Goal: Task Accomplishment & Management: Manage account settings

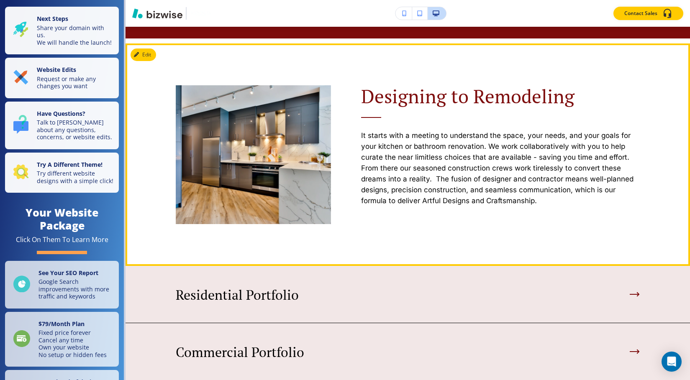
scroll to position [544, 0]
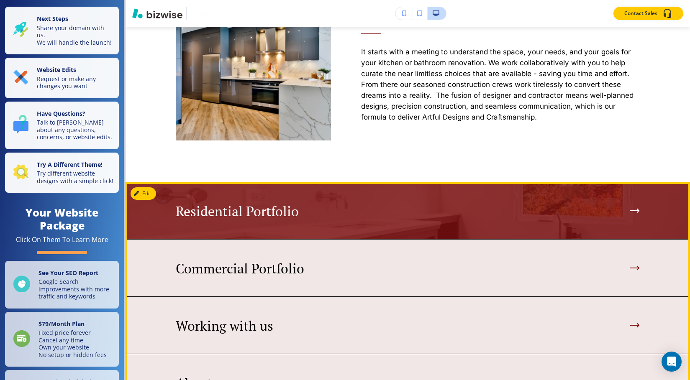
click at [282, 212] on p "Residential Portfolio" at bounding box center [237, 211] width 123 height 16
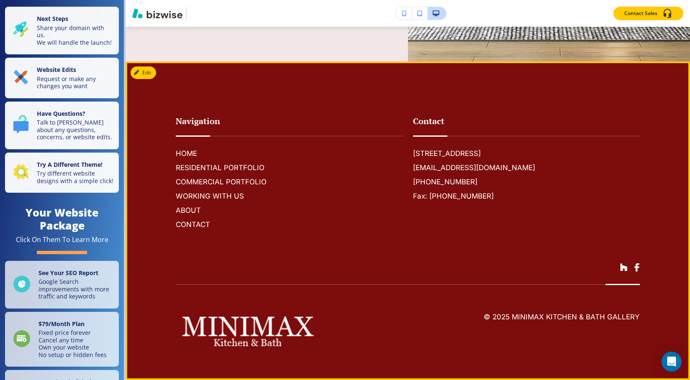
scroll to position [1680, 0]
click at [211, 167] on h6 "RESIDENTIAL PORTFOLIO" at bounding box center [289, 167] width 227 height 11
click at [221, 179] on h6 "COMMERCIAL PORTFOLIO" at bounding box center [289, 182] width 227 height 11
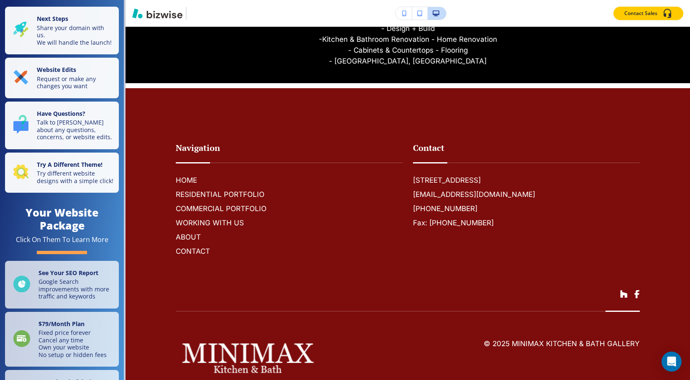
scroll to position [1408, 0]
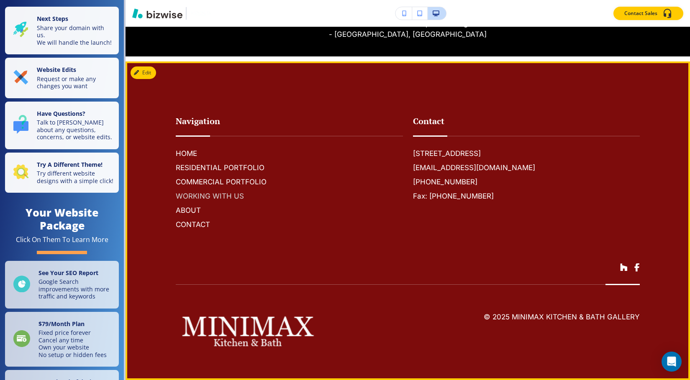
click at [222, 196] on h6 "WORKING WITH US" at bounding box center [289, 196] width 227 height 11
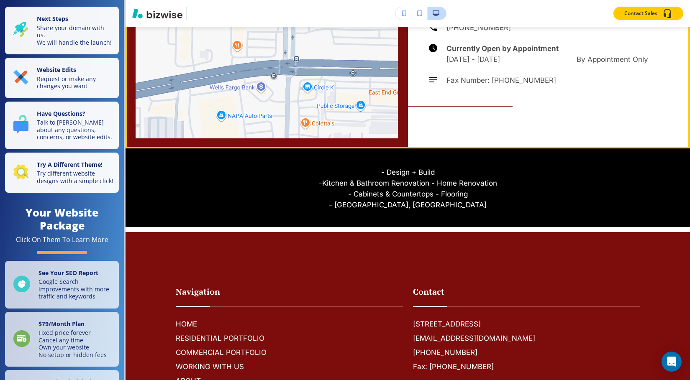
scroll to position [1088, 0]
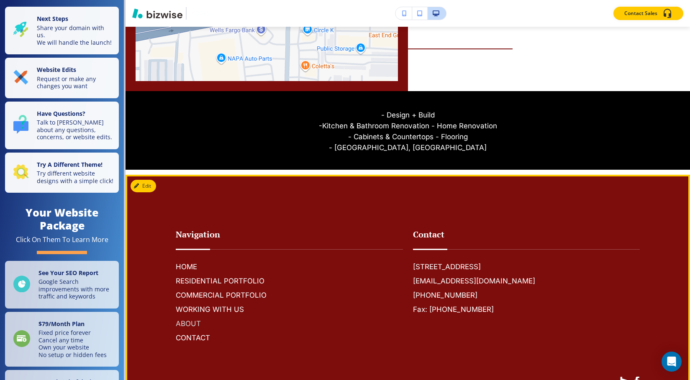
click at [188, 321] on h6 "ABOUT" at bounding box center [289, 324] width 227 height 11
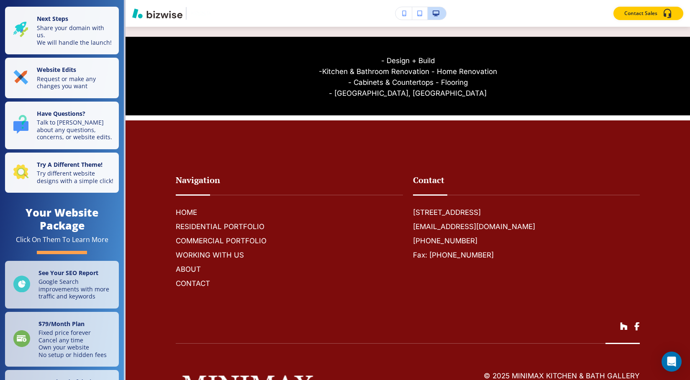
scroll to position [2078, 0]
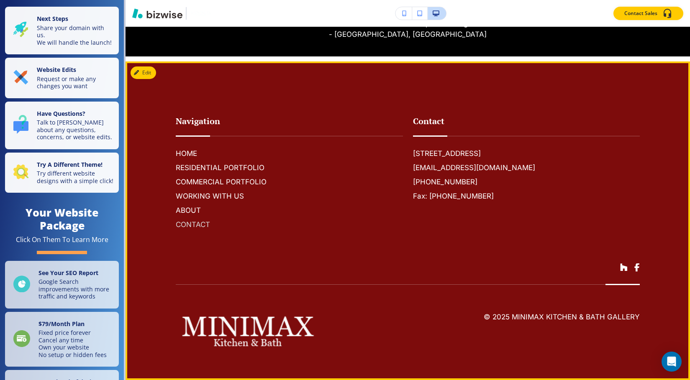
click at [196, 227] on h6 "CONTACT" at bounding box center [289, 224] width 227 height 11
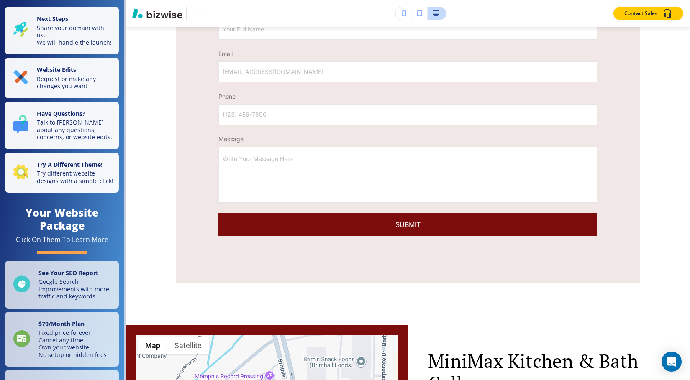
scroll to position [427, 0]
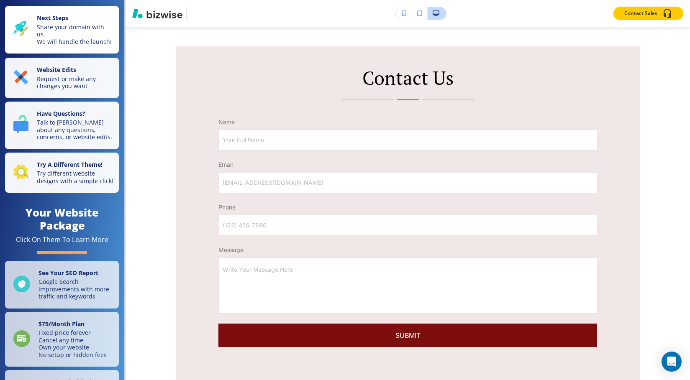
click at [62, 18] on strong "Next Steps" at bounding box center [52, 18] width 31 height 8
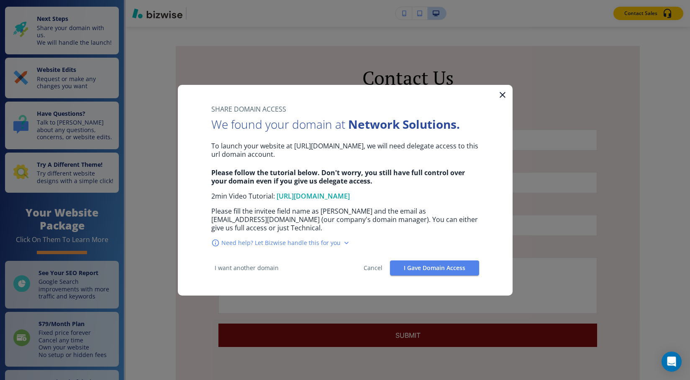
click at [500, 90] on icon "button" at bounding box center [503, 95] width 10 height 10
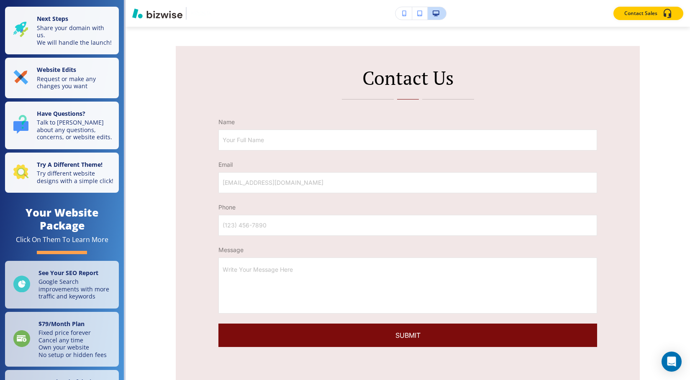
click at [158, 10] on img "button" at bounding box center [157, 13] width 50 height 10
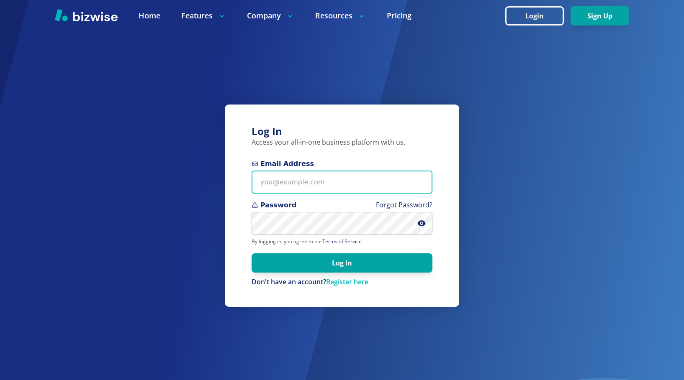
click at [299, 178] on input "Email Address" at bounding box center [342, 182] width 181 height 23
type input "steve@minimaxdesign.com"
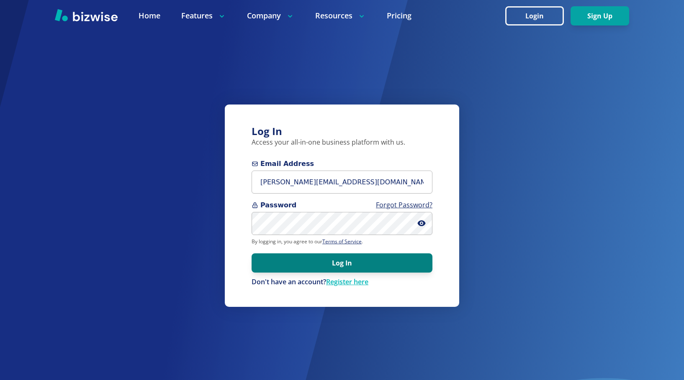
click at [336, 266] on button "Log In" at bounding box center [342, 263] width 181 height 19
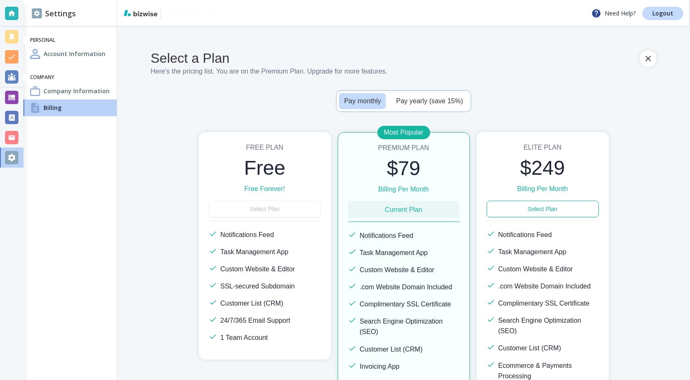
click at [524, 153] on div "Elite Plan $249 Billing Per Month Select Plan Notifications Feed Task Managemen…" at bounding box center [543, 325] width 132 height 387
click at [432, 103] on button "Pay yearly (save 15%)" at bounding box center [429, 101] width 77 height 16
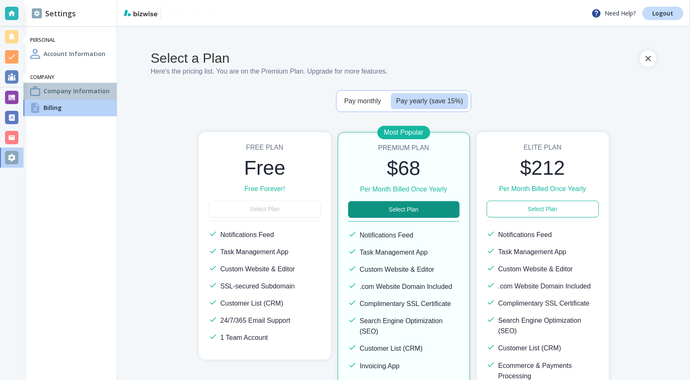
click at [74, 93] on h4 "Company Information" at bounding box center [77, 91] width 66 height 9
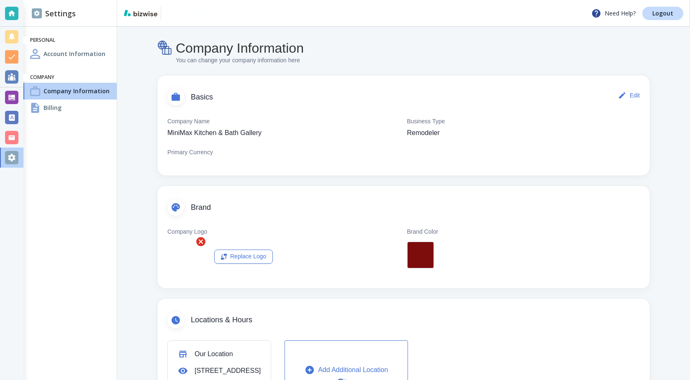
click at [67, 108] on div "Billing" at bounding box center [69, 108] width 93 height 17
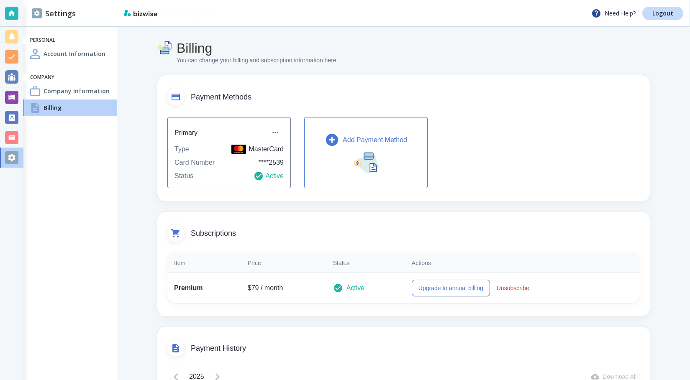
click at [357, 140] on p "Add Payment Method" at bounding box center [375, 140] width 64 height 10
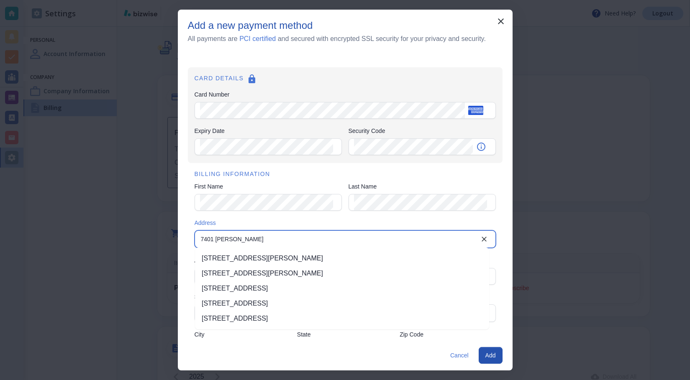
click at [276, 260] on li "7401 Adrianne Pl, Bartlett, TN, USA" at bounding box center [342, 258] width 294 height 15
type input "7401 Adrianne Place"
type input "Bartlett"
type input "TN"
type input "38133"
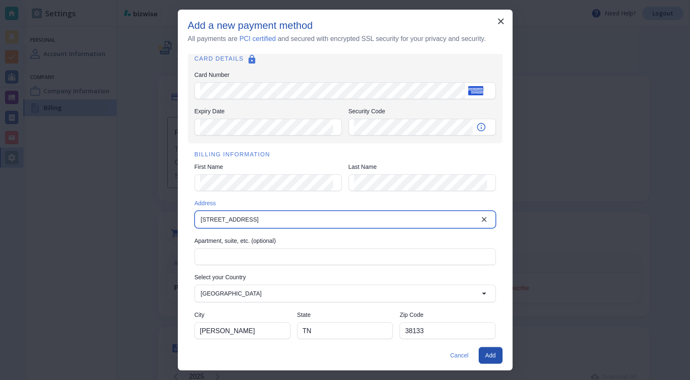
scroll to position [29, 0]
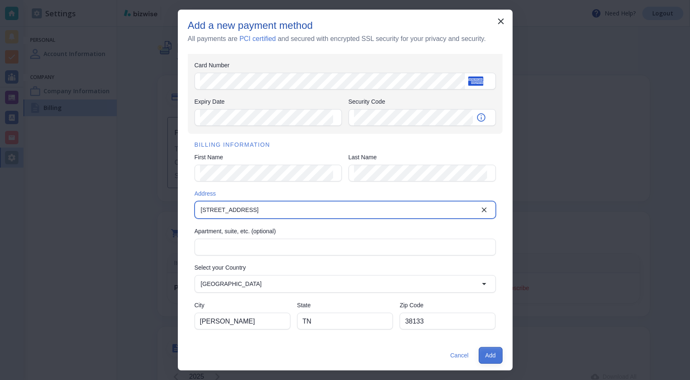
type input "7401 Adrianne Place"
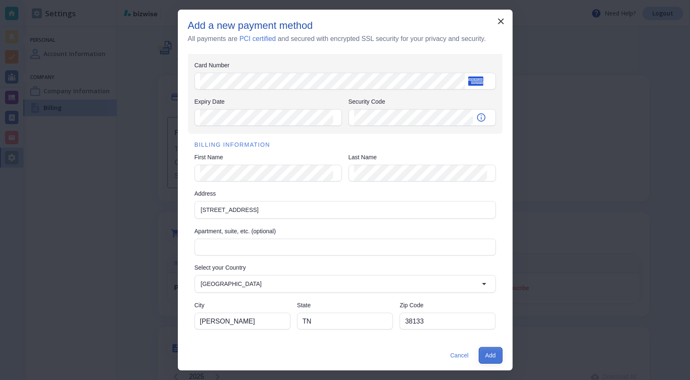
click at [490, 356] on button "Add" at bounding box center [491, 355] width 24 height 17
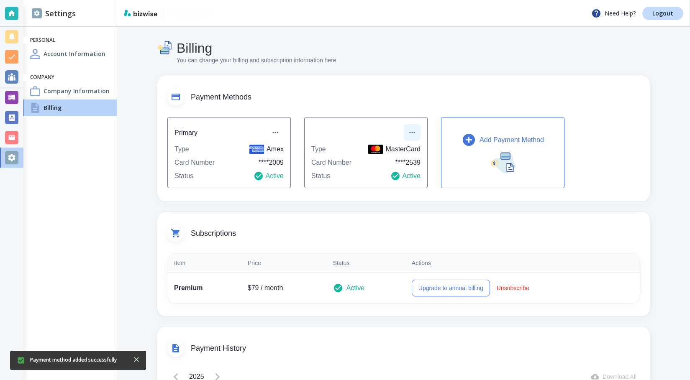
click at [414, 131] on icon "button" at bounding box center [412, 132] width 8 height 8
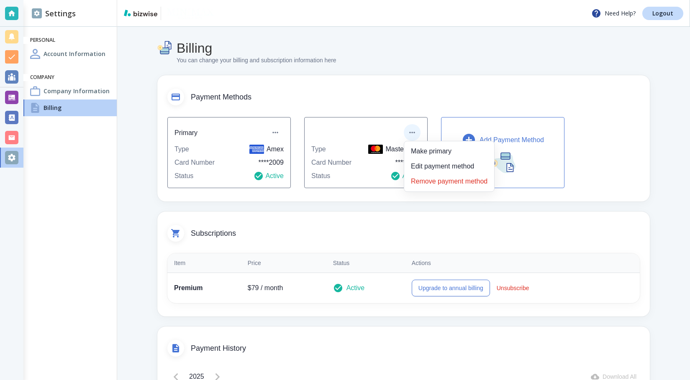
click at [434, 179] on li "Remove payment method" at bounding box center [449, 181] width 83 height 13
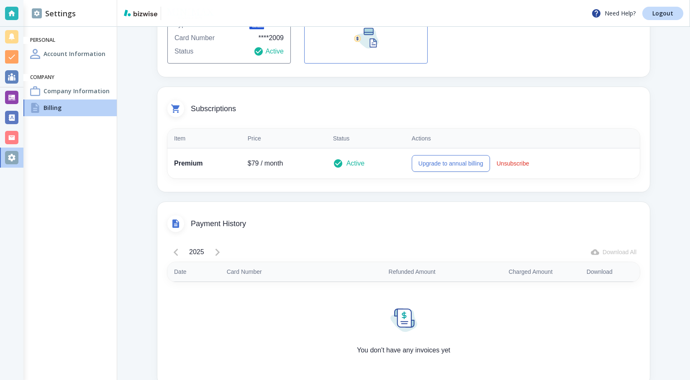
scroll to position [126, 0]
click at [439, 163] on button "Upgrade to annual billing" at bounding box center [451, 162] width 78 height 17
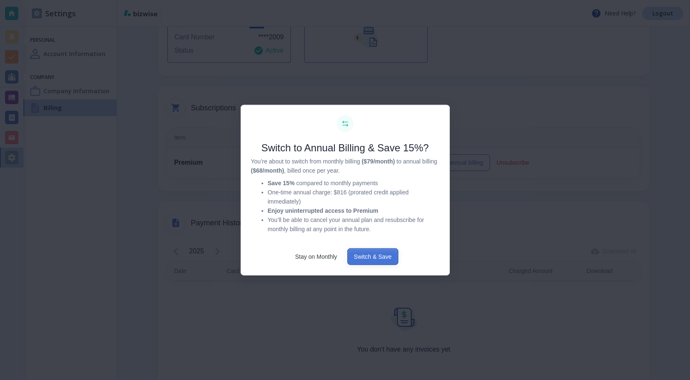
click at [372, 258] on button "Switch & Save" at bounding box center [372, 257] width 51 height 17
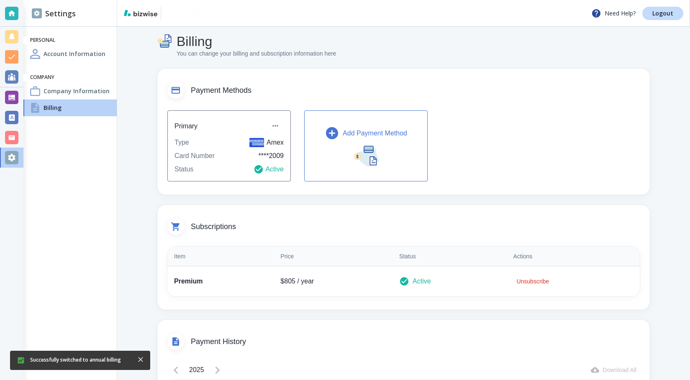
scroll to position [0, 0]
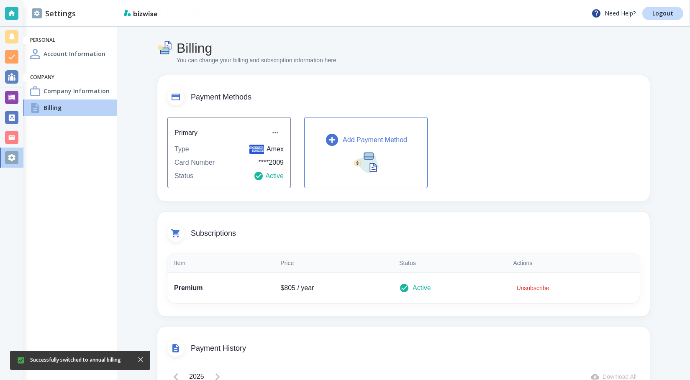
click at [81, 50] on h4 "Account Information" at bounding box center [75, 53] width 62 height 9
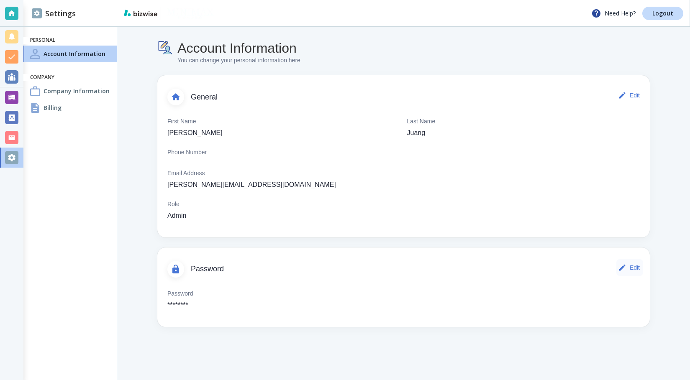
click at [632, 268] on button "Edit" at bounding box center [630, 268] width 27 height 17
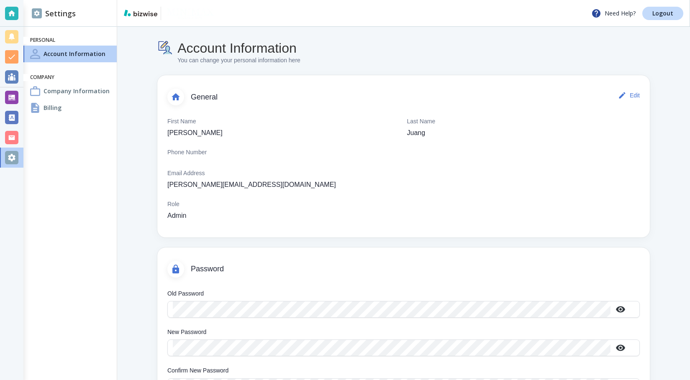
scroll to position [49, 0]
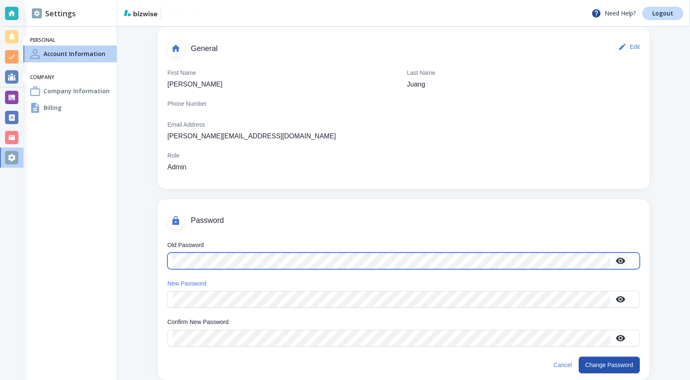
click at [620, 263] on icon "button" at bounding box center [621, 261] width 10 height 10
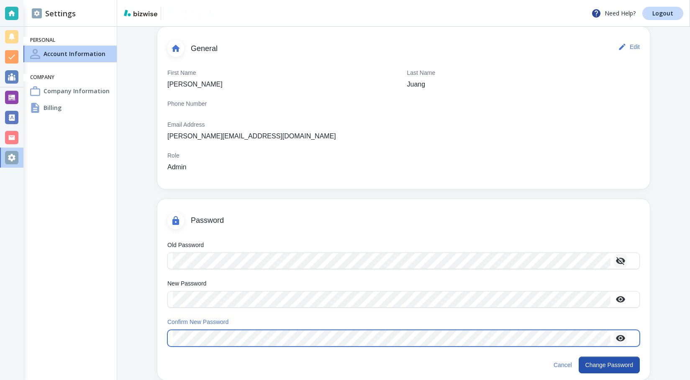
click at [620, 337] on icon "button" at bounding box center [620, 338] width 9 height 6
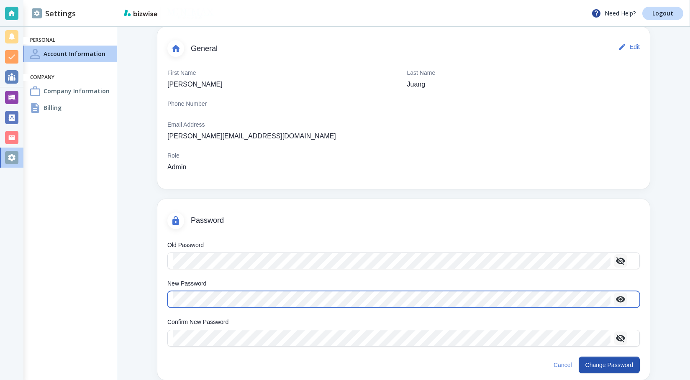
click at [623, 303] on icon "button" at bounding box center [621, 300] width 10 height 10
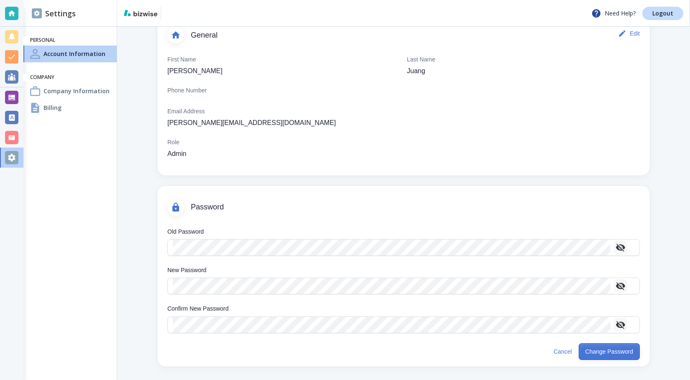
click at [599, 354] on button "Change Password" at bounding box center [609, 352] width 61 height 17
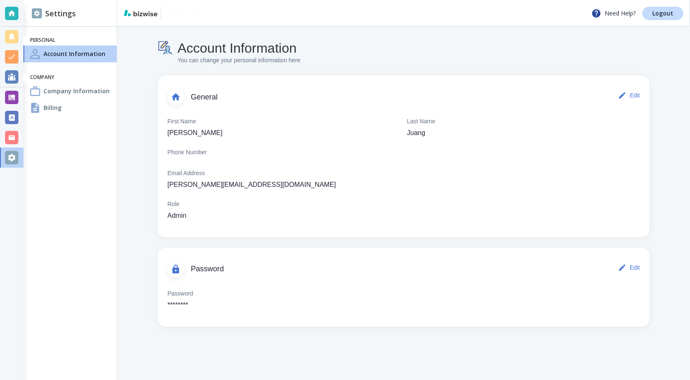
scroll to position [0, 0]
click at [92, 89] on h4 "Company Information" at bounding box center [77, 91] width 66 height 9
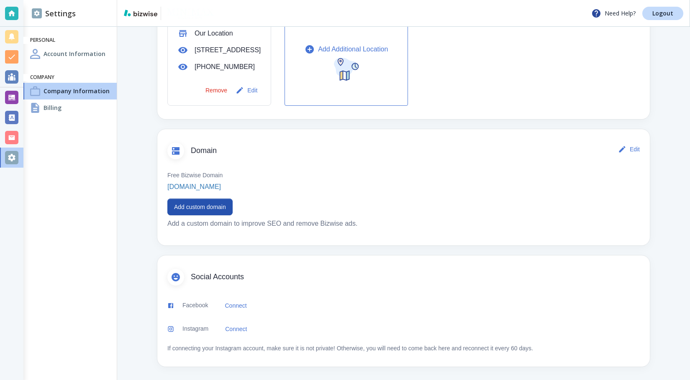
scroll to position [331, 0]
click at [63, 109] on div "Billing" at bounding box center [69, 108] width 93 height 17
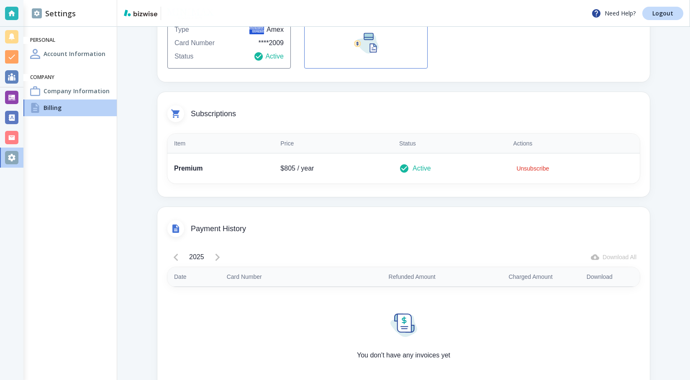
scroll to position [144, 0]
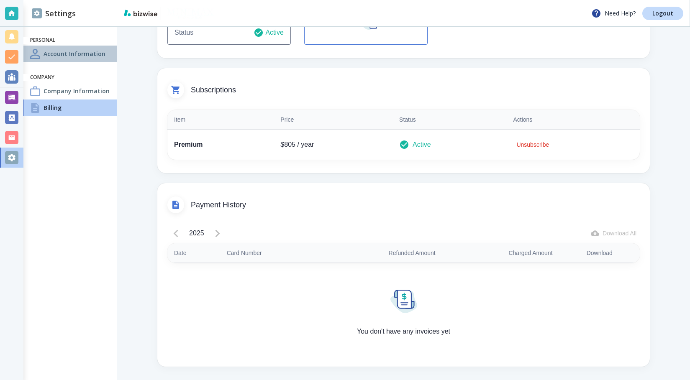
click at [58, 52] on h4 "Account Information" at bounding box center [75, 53] width 62 height 9
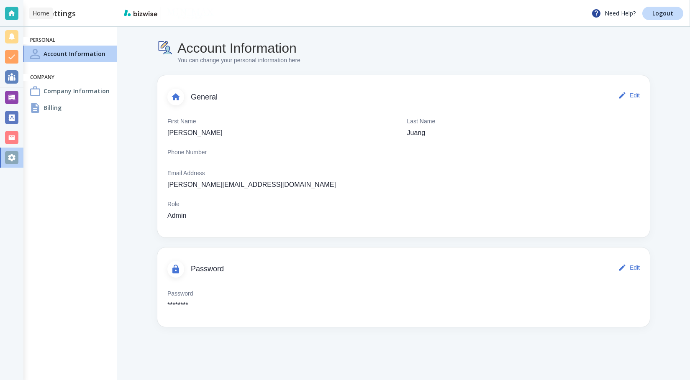
click at [7, 14] on div at bounding box center [11, 13] width 13 height 13
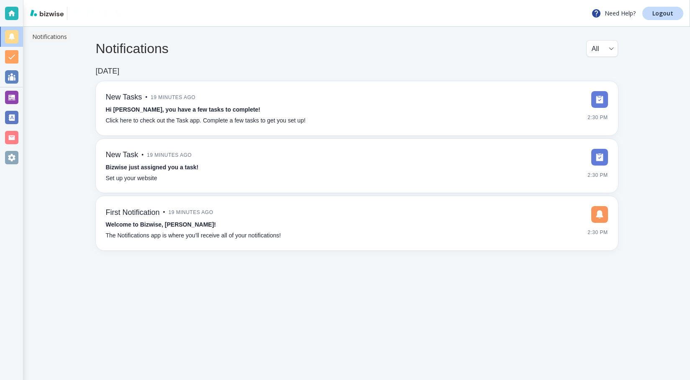
click at [8, 36] on div at bounding box center [11, 36] width 13 height 13
click at [12, 13] on div at bounding box center [11, 13] width 13 height 13
click at [10, 95] on div at bounding box center [11, 97] width 13 height 13
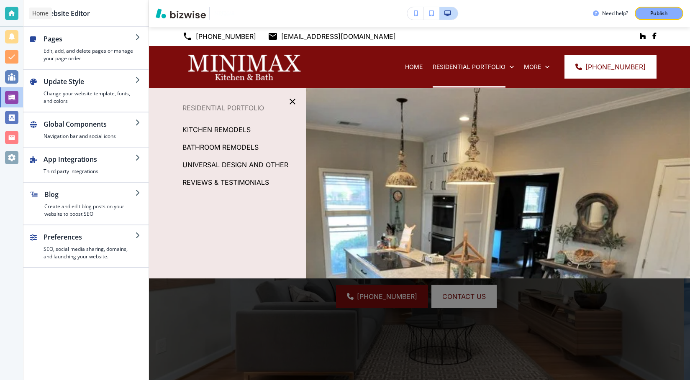
click at [10, 13] on div at bounding box center [11, 13] width 13 height 13
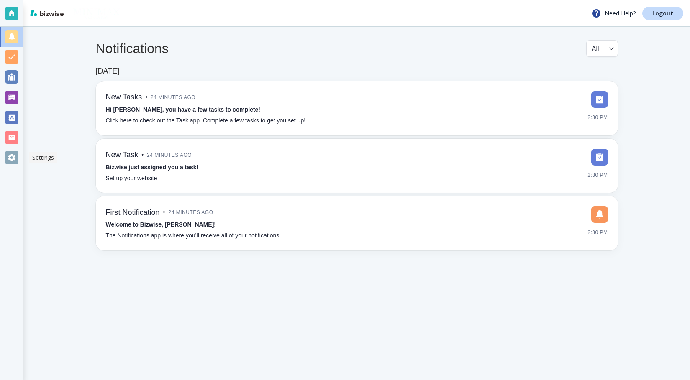
click at [14, 160] on div at bounding box center [11, 157] width 13 height 13
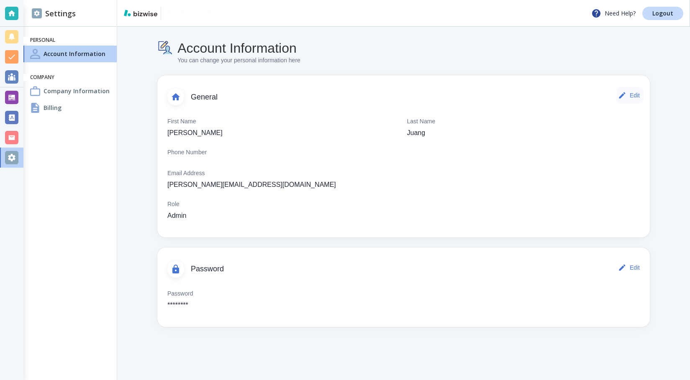
click at [636, 95] on button "Edit" at bounding box center [630, 95] width 27 height 17
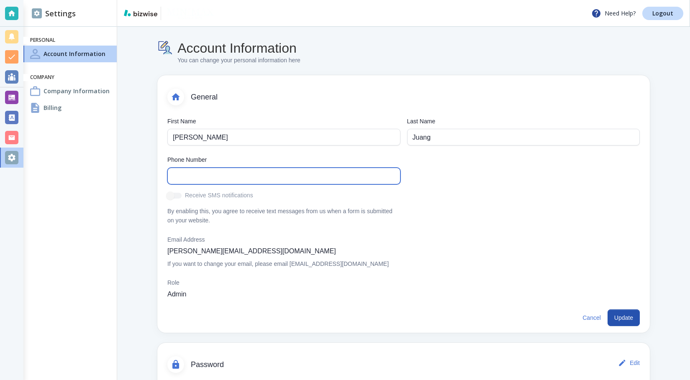
drag, startPoint x: 271, startPoint y: 179, endPoint x: 284, endPoint y: 175, distance: 13.5
click at [271, 179] on input "text" at bounding box center [284, 176] width 222 height 16
type input "(312) 622-6336"
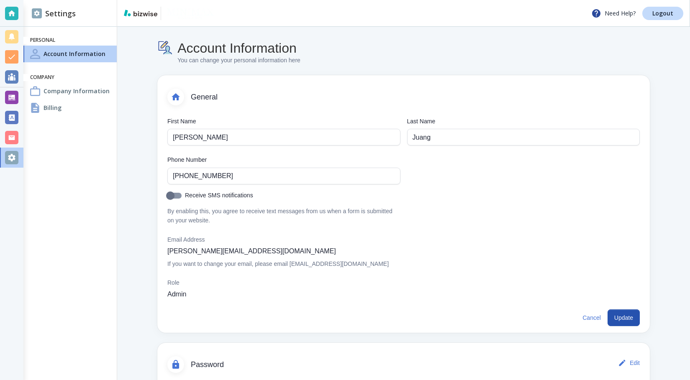
click at [178, 196] on input "Receive SMS notifications" at bounding box center [170, 198] width 48 height 16
checkbox input "true"
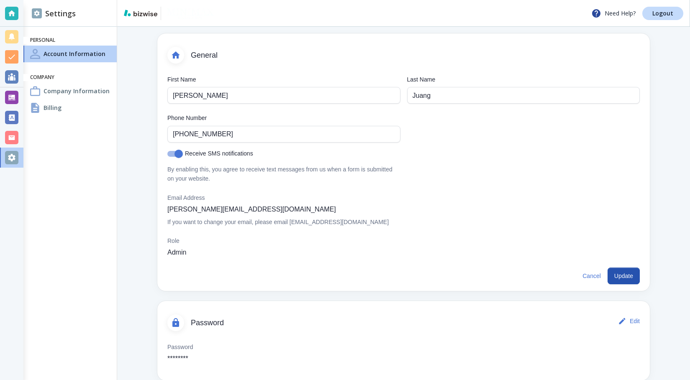
scroll to position [56, 0]
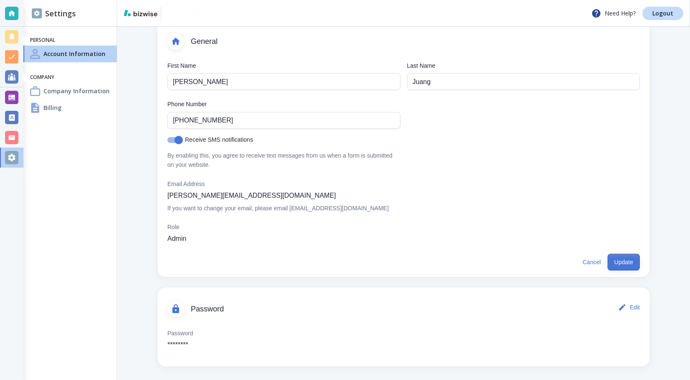
click at [617, 260] on button "Update" at bounding box center [624, 262] width 32 height 17
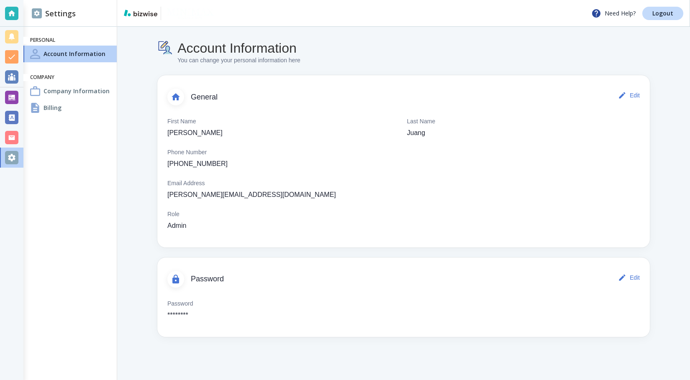
click at [85, 92] on h4 "Company Information" at bounding box center [77, 91] width 66 height 9
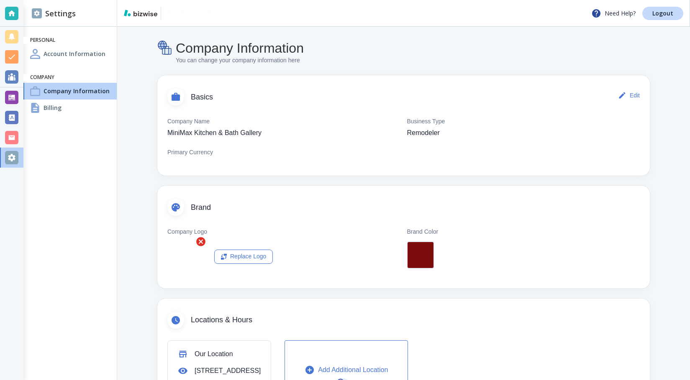
click at [74, 57] on h4 "Account Information" at bounding box center [75, 53] width 62 height 9
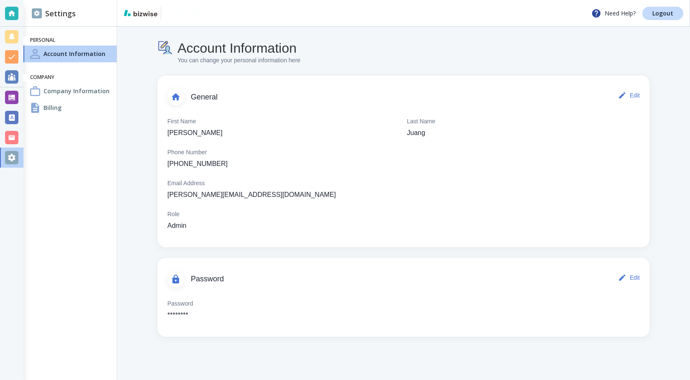
click at [67, 104] on div "Billing" at bounding box center [69, 108] width 93 height 17
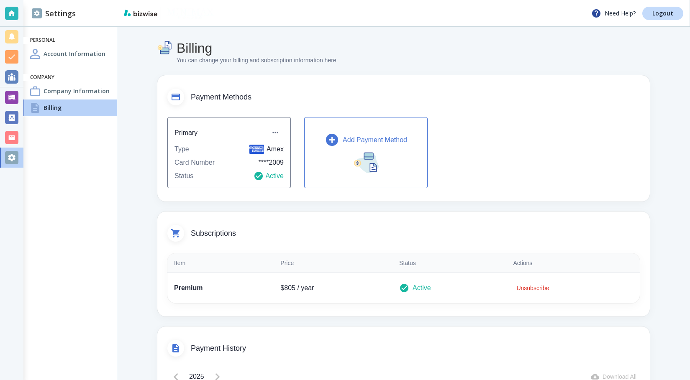
click at [90, 89] on h4 "Company Information" at bounding box center [77, 91] width 66 height 9
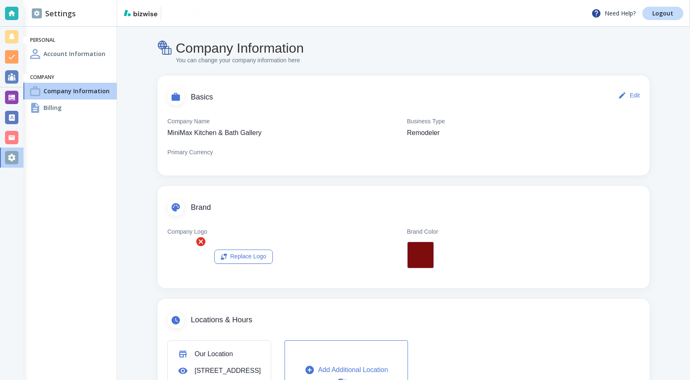
click at [86, 52] on h4 "Account Information" at bounding box center [75, 53] width 62 height 9
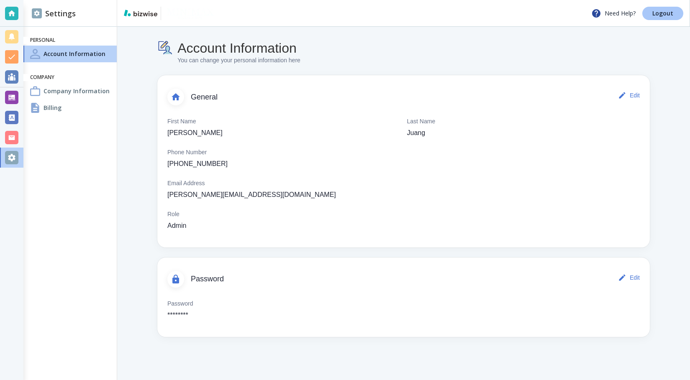
click at [652, 15] on link "Logout" at bounding box center [662, 13] width 41 height 13
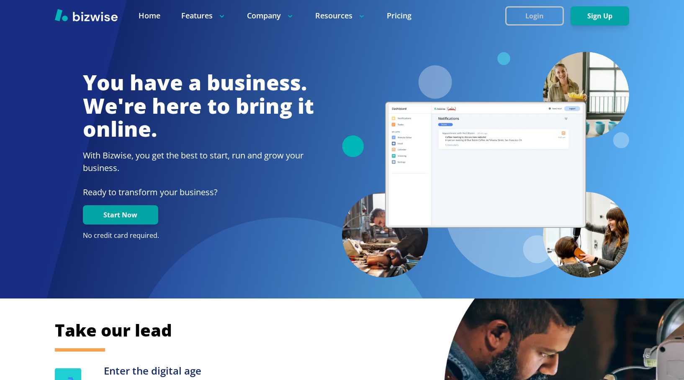
click at [528, 14] on button "Login" at bounding box center [534, 15] width 59 height 19
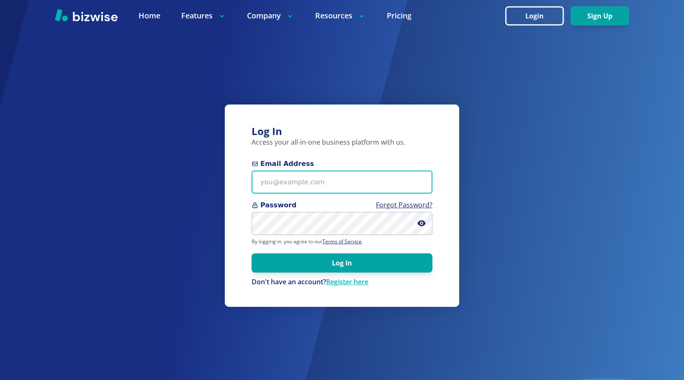
click at [314, 180] on input "Email Address" at bounding box center [342, 182] width 181 height 23
type input "steve@minimaxdesign.com"
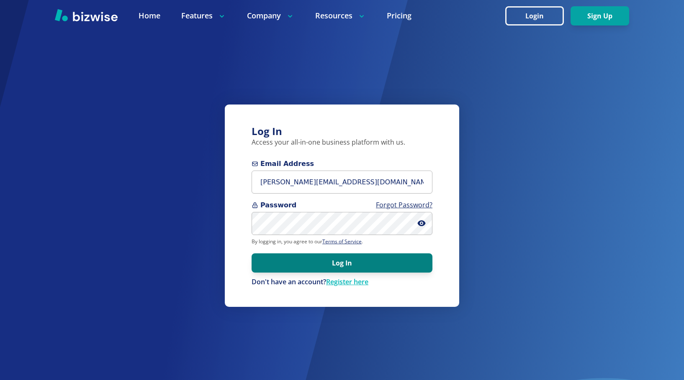
click at [347, 265] on button "Log In" at bounding box center [342, 263] width 181 height 19
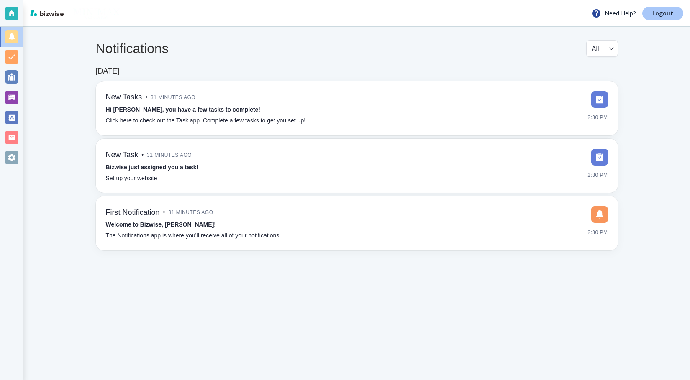
click at [666, 15] on p "Logout" at bounding box center [663, 13] width 21 height 6
